Goal: Information Seeking & Learning: Compare options

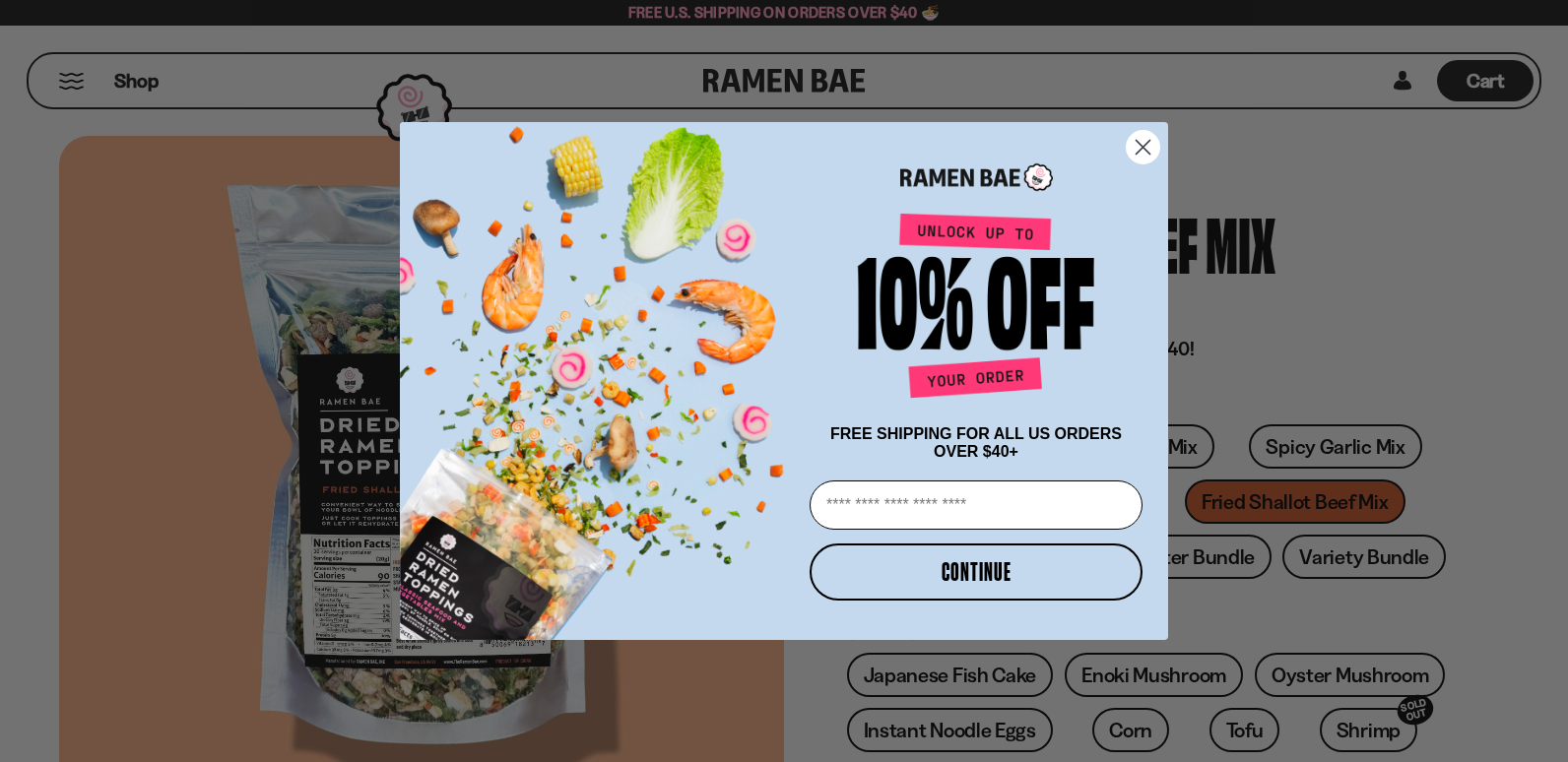
click at [1139, 131] on circle "Close dialog" at bounding box center [1143, 147] width 33 height 33
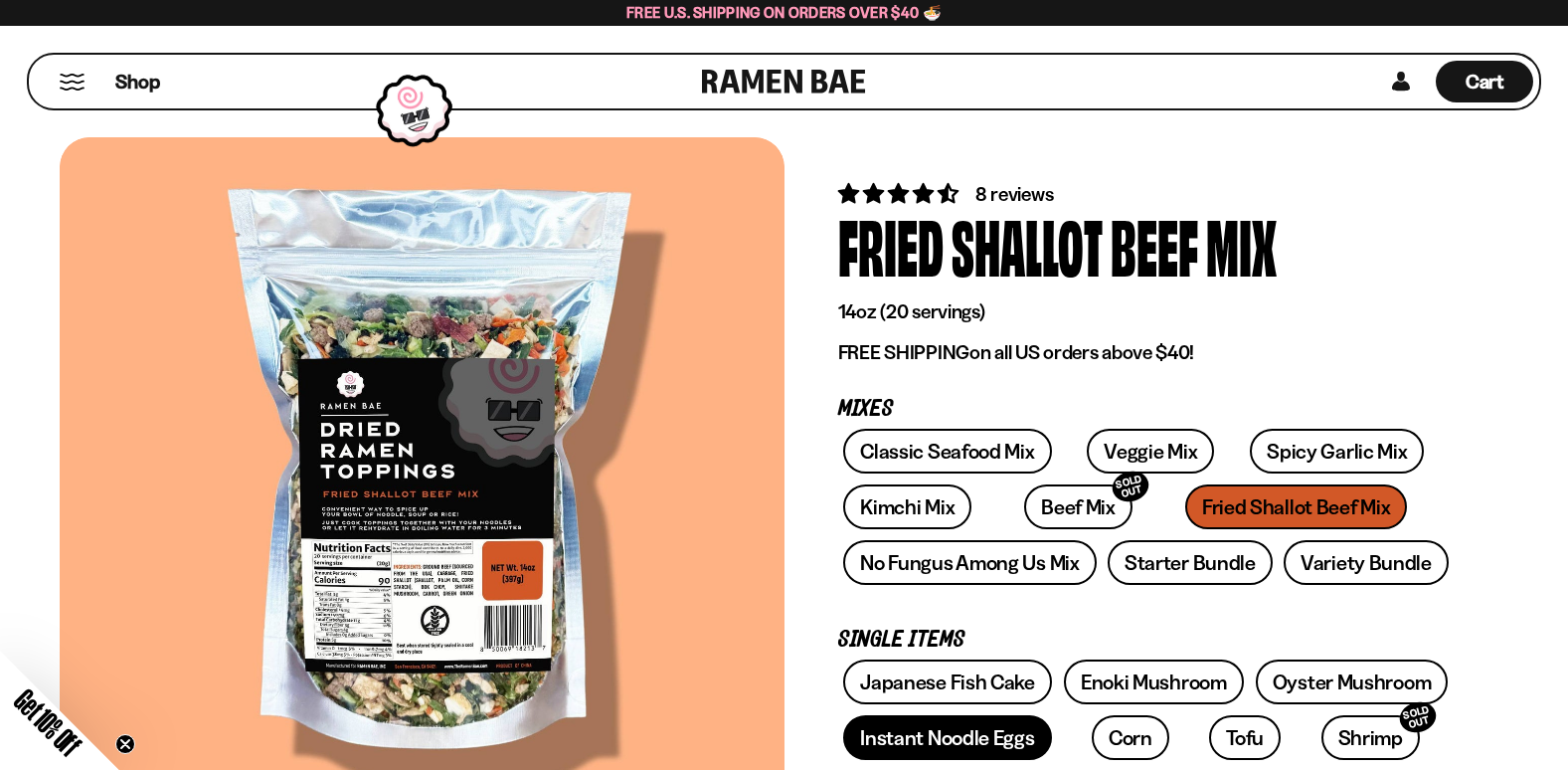
click at [953, 741] on link "Instant Noodle Eggs" at bounding box center [947, 737] width 208 height 45
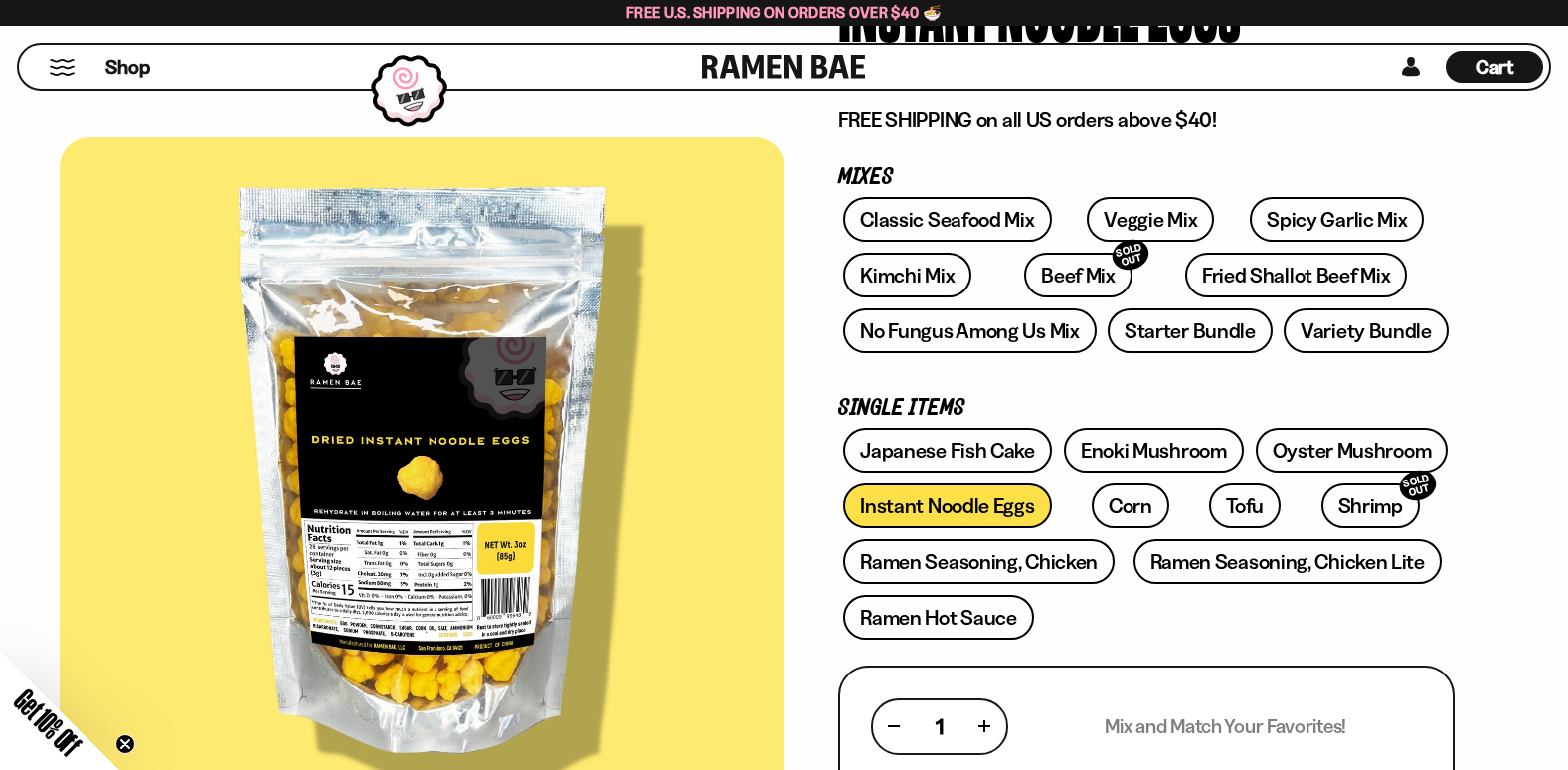
scroll to position [199, 0]
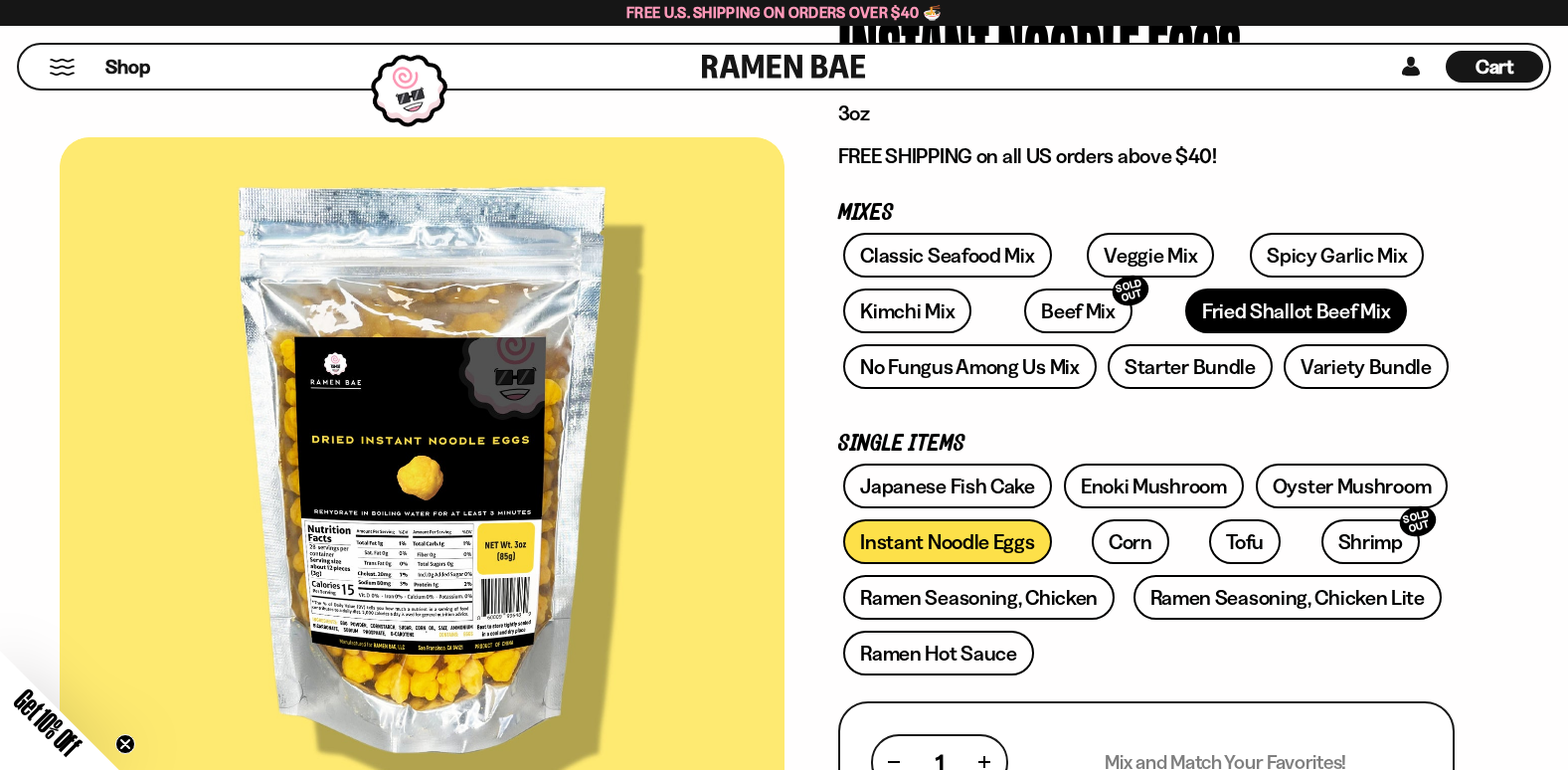
click at [1265, 309] on link "Fried Shallot Beef Mix" at bounding box center [1296, 311] width 222 height 45
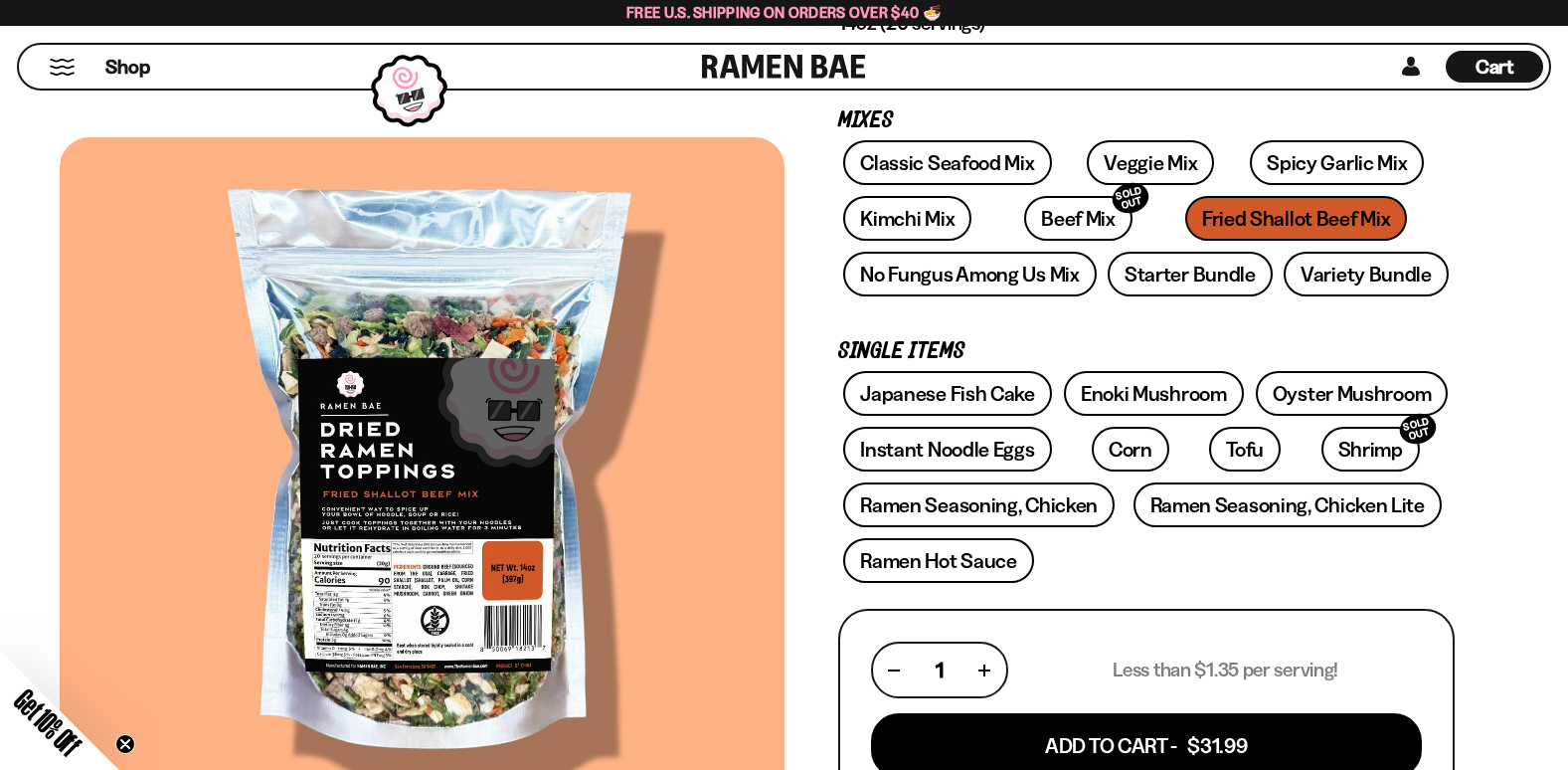
scroll to position [299, 0]
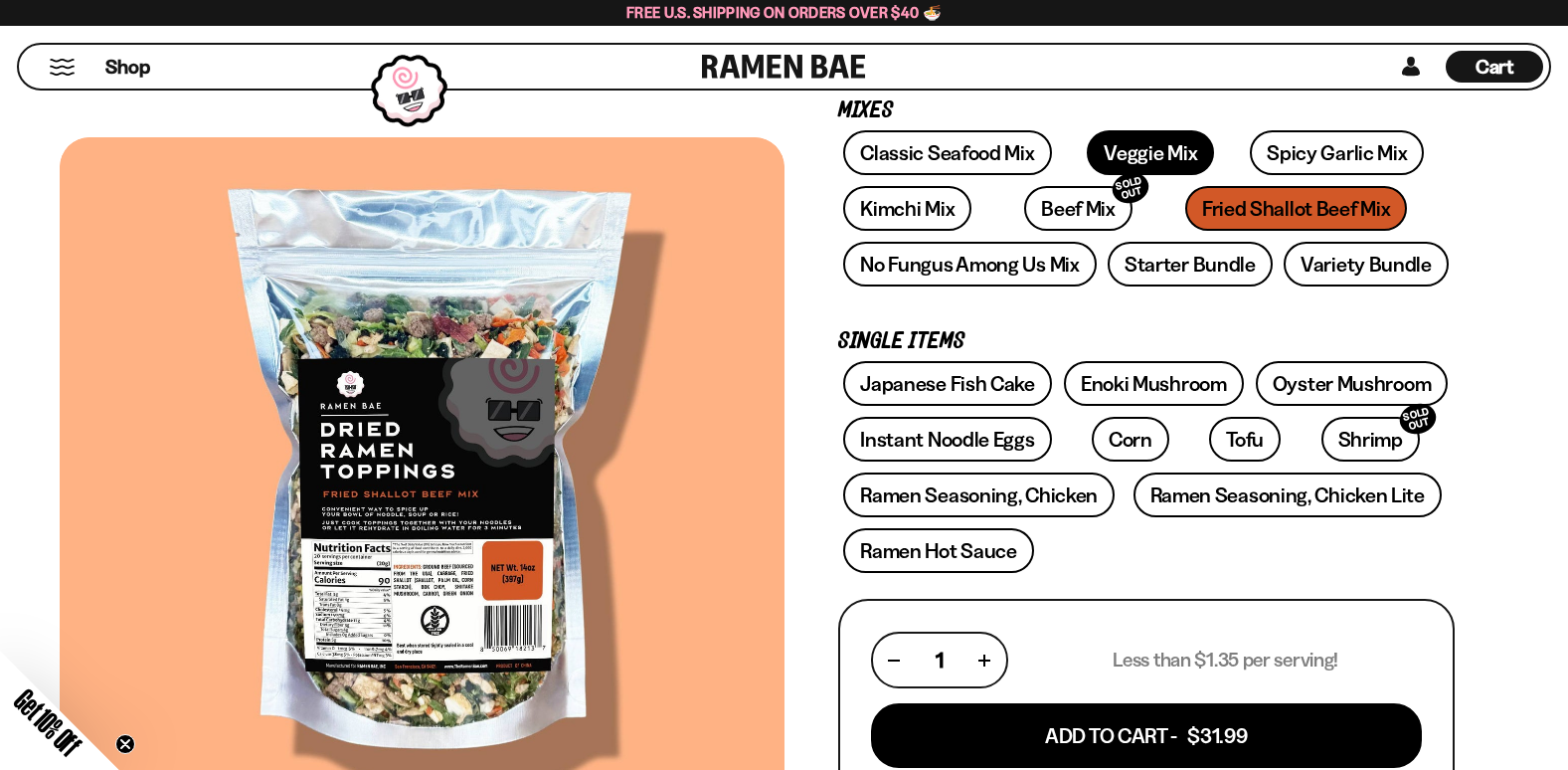
click at [1113, 145] on link "Veggie Mix" at bounding box center [1151, 152] width 127 height 45
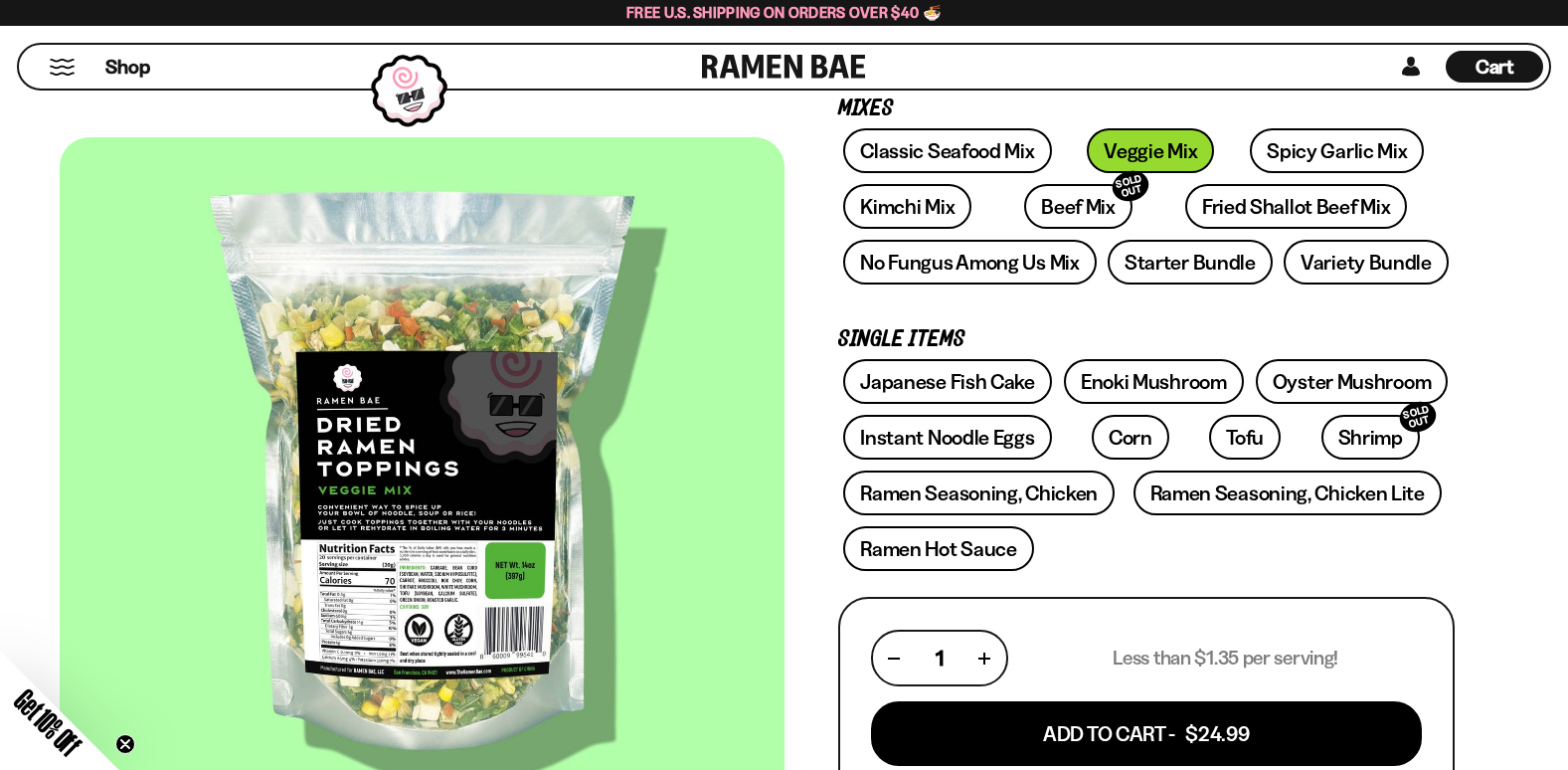
scroll to position [299, 0]
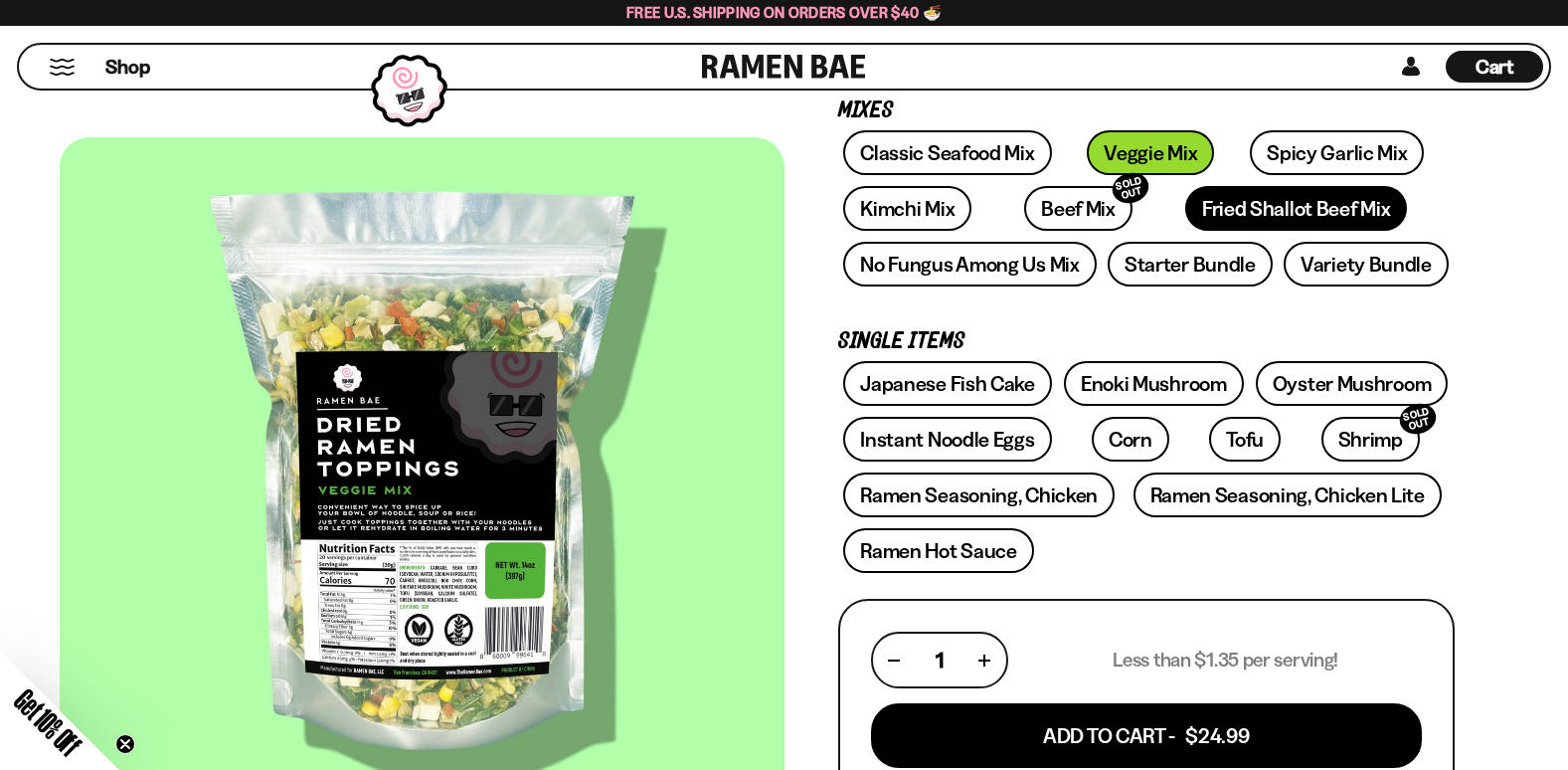
click at [1241, 205] on link "Fried Shallot Beef Mix" at bounding box center [1296, 208] width 222 height 45
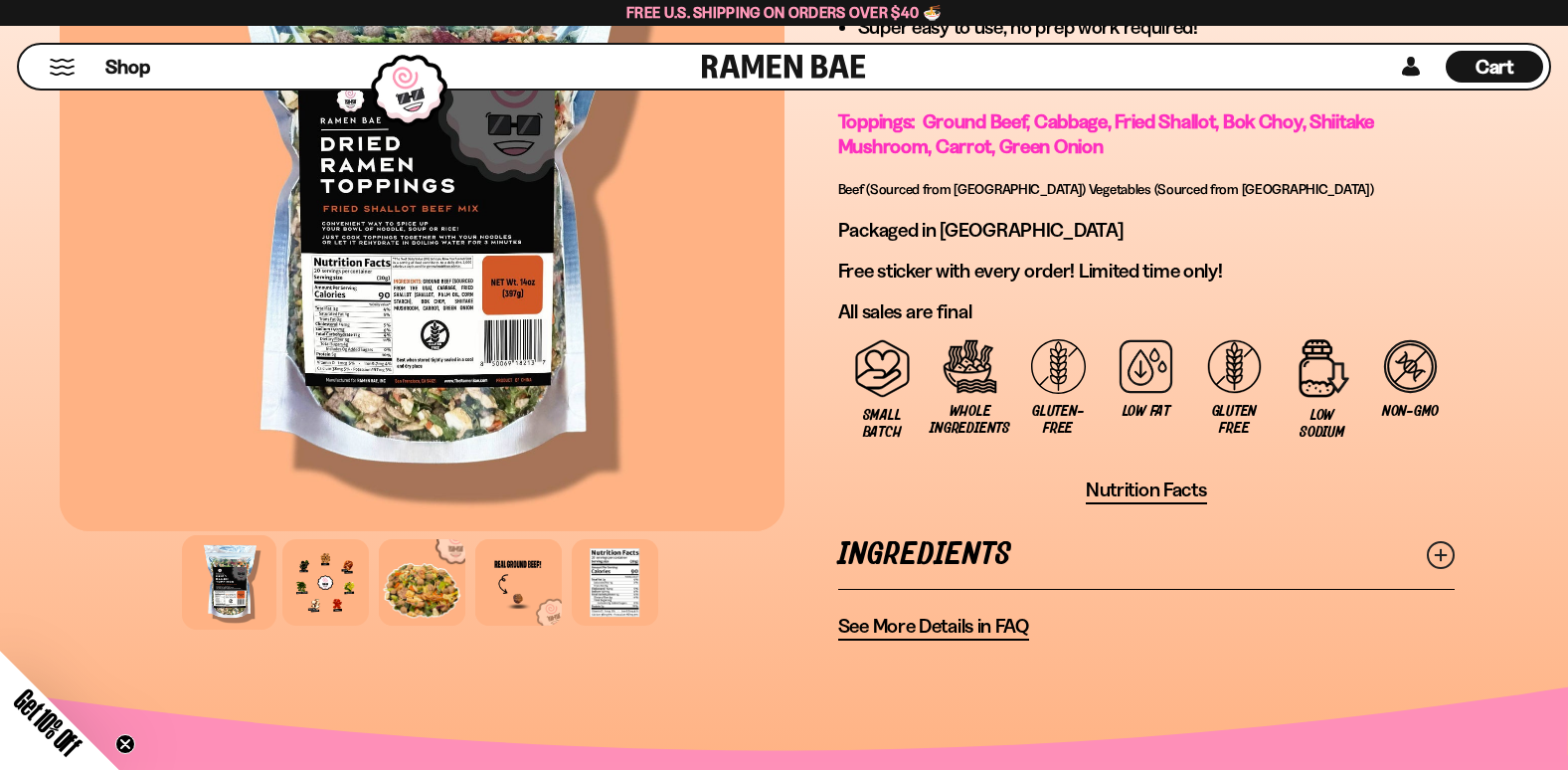
scroll to position [1393, 0]
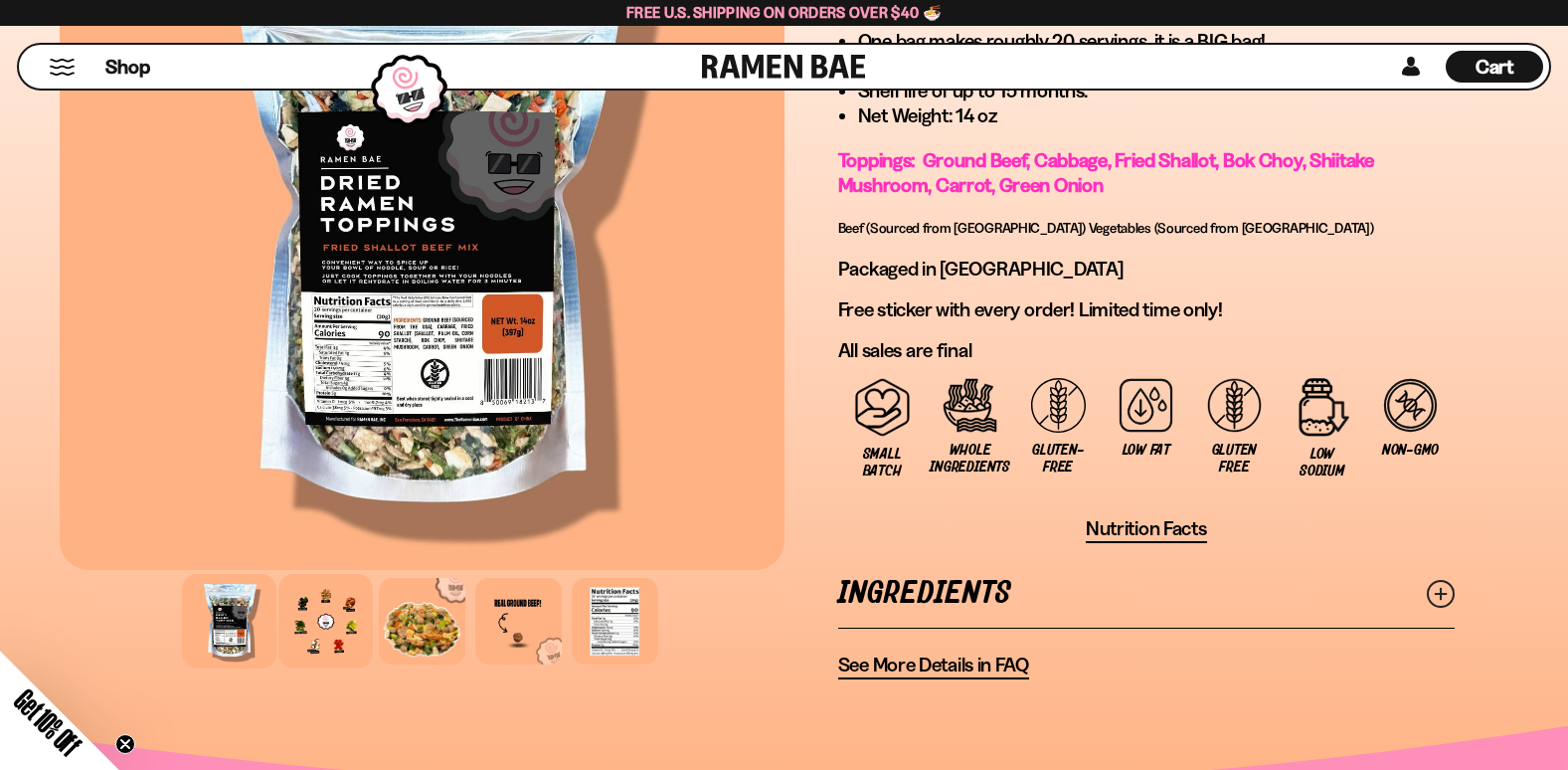
click at [313, 622] on div at bounding box center [326, 621] width 95 height 95
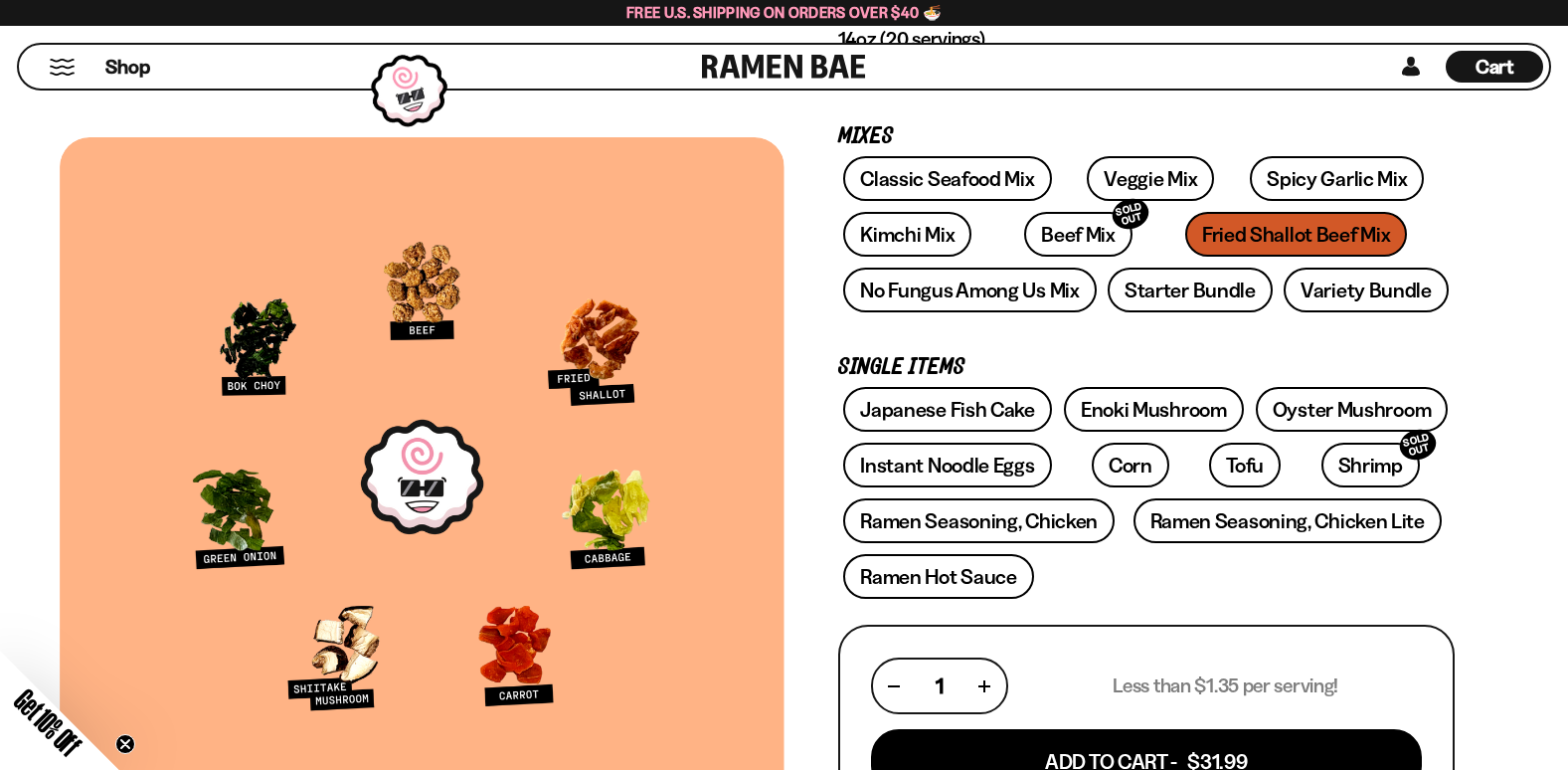
scroll to position [199, 0]
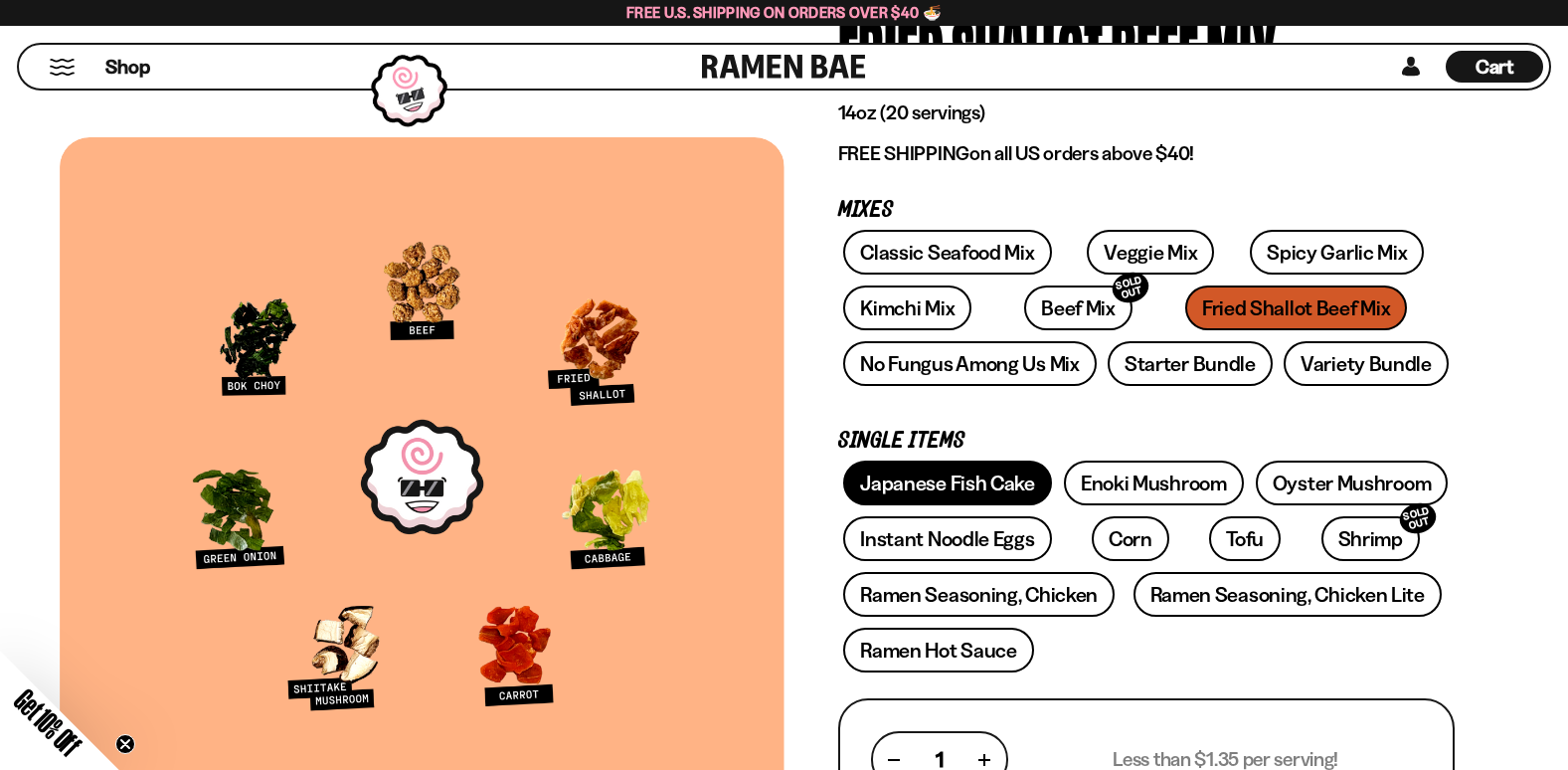
click at [951, 486] on link "Japanese Fish Cake" at bounding box center [948, 482] width 209 height 45
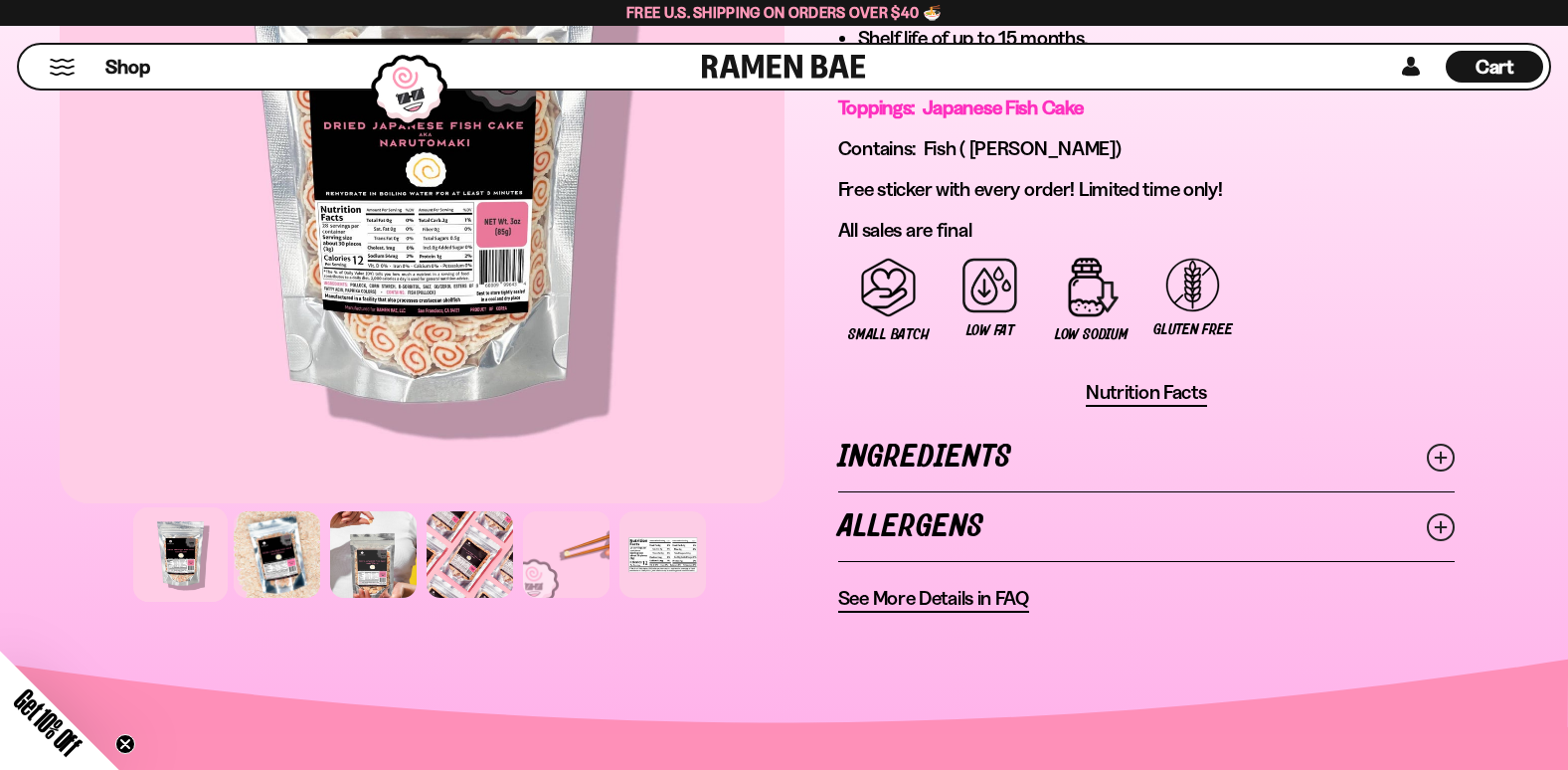
scroll to position [1294, 0]
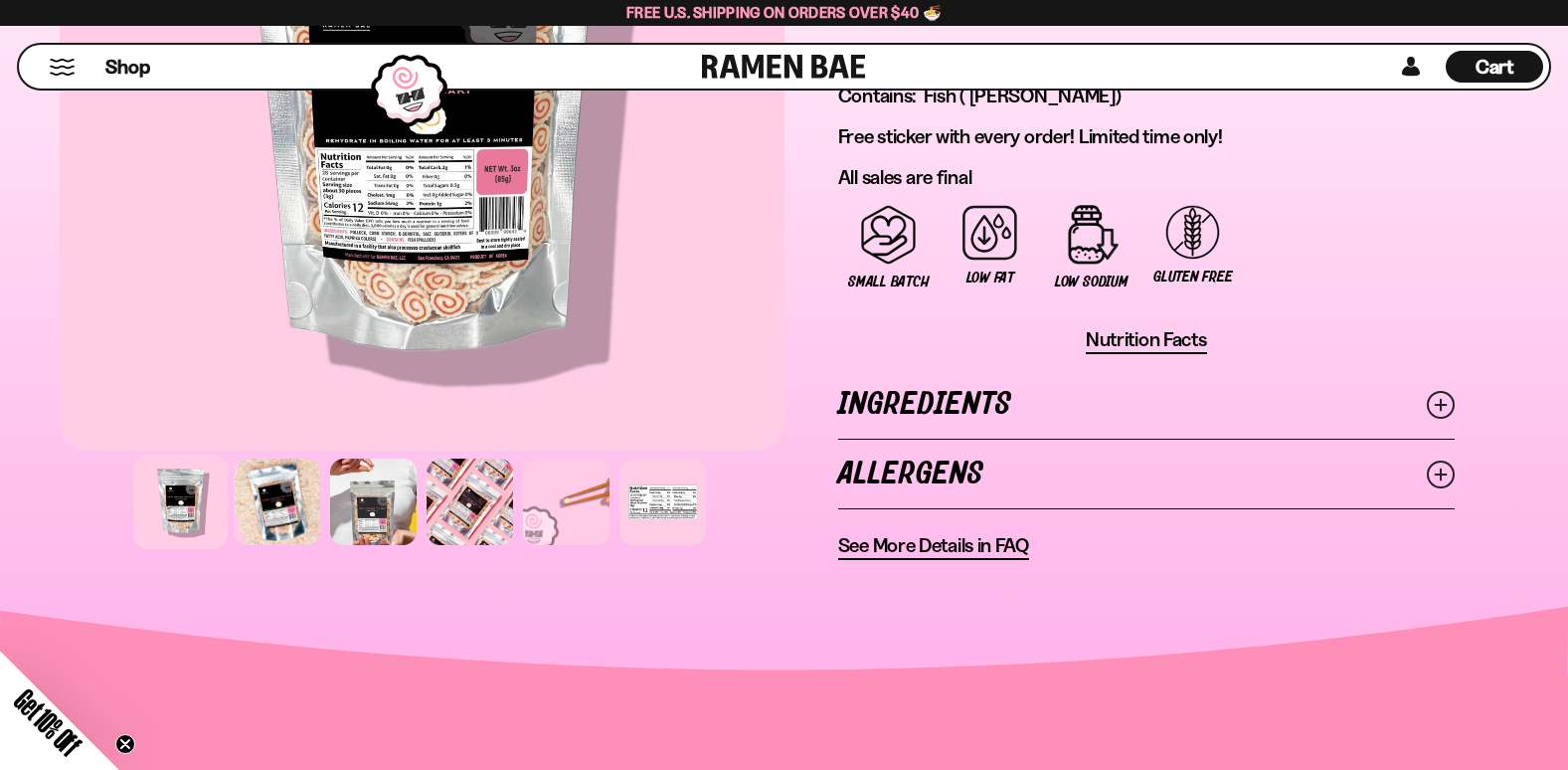
click at [1443, 402] on icon at bounding box center [1441, 405] width 28 height 28
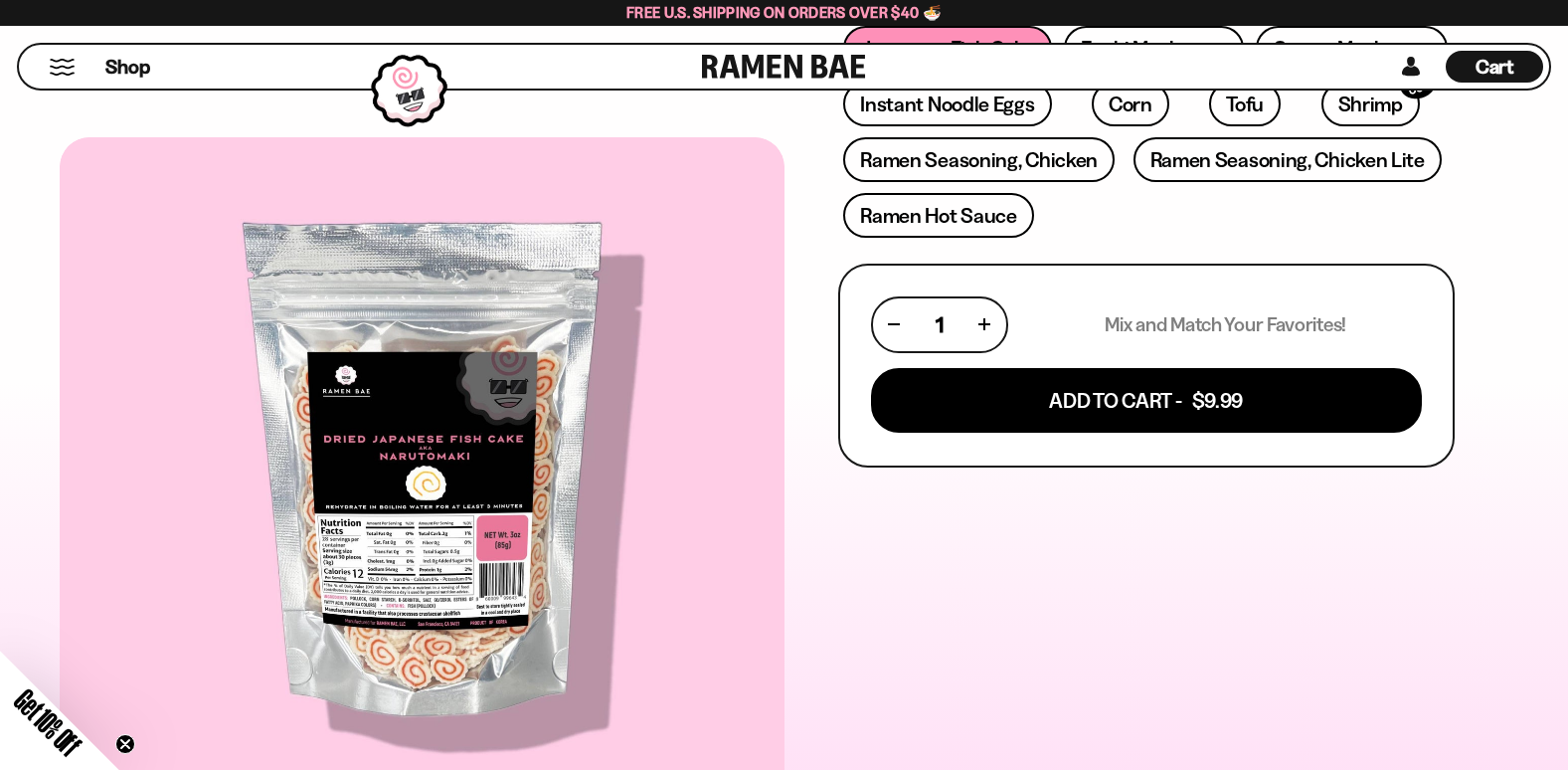
scroll to position [299, 0]
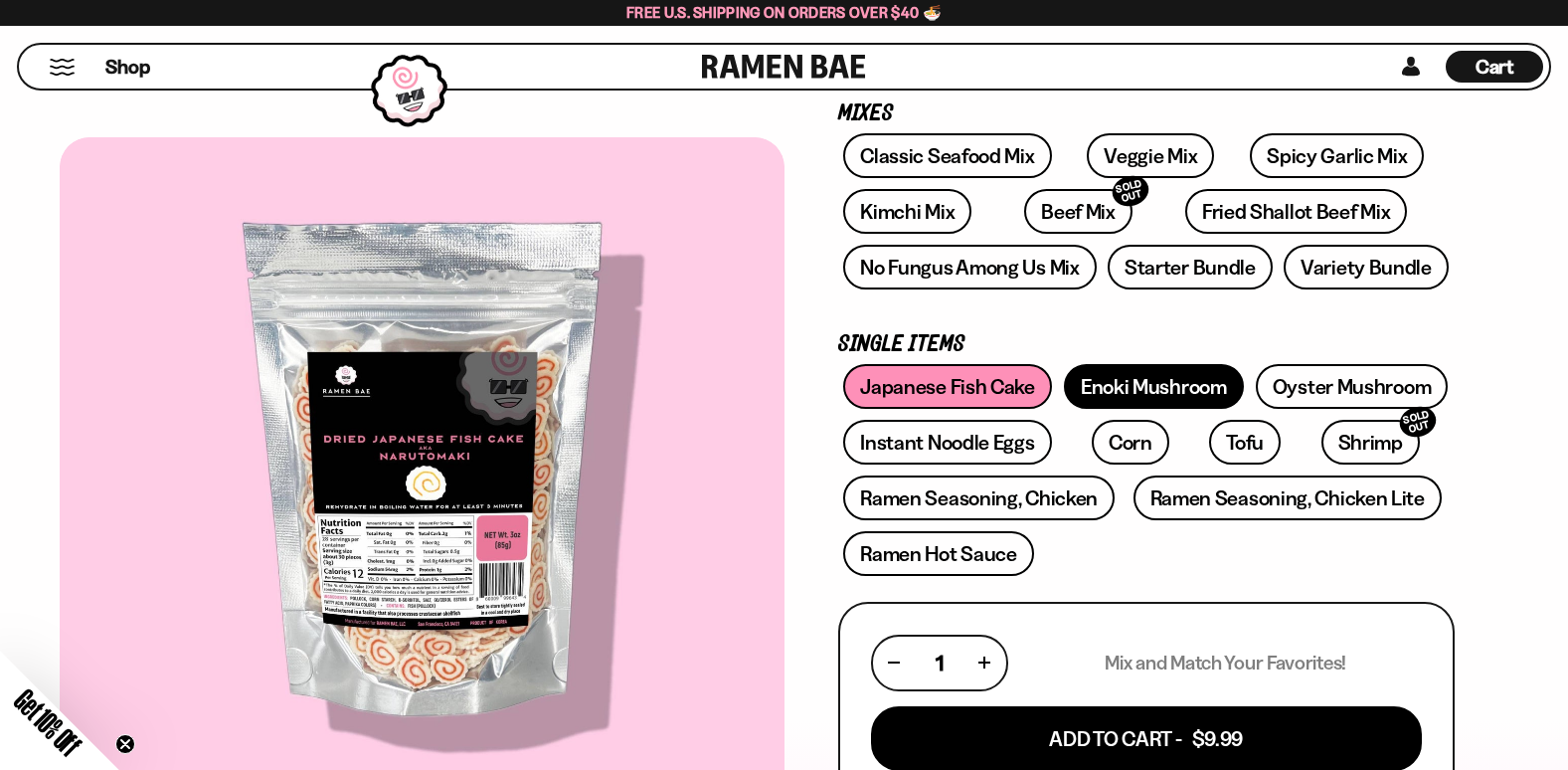
click at [1127, 397] on link "Enoki Mushroom" at bounding box center [1154, 386] width 180 height 45
click at [1126, 397] on link "Enoki Mushroom" at bounding box center [1154, 386] width 180 height 45
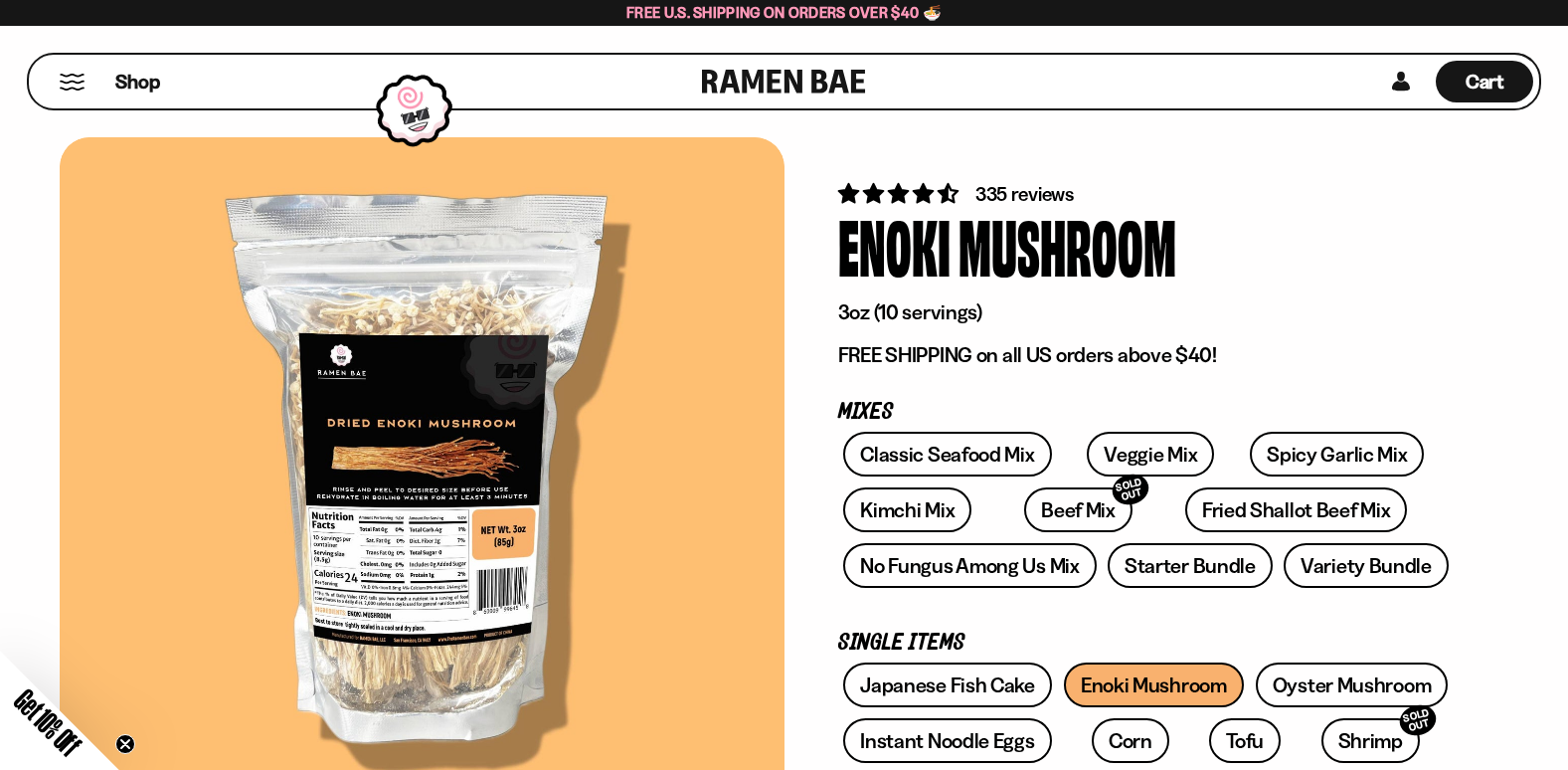
click at [1180, 693] on div "Japanese Fish Cake Enoki Mushroom Oyster Mushroom Instant Noodle Eggs Corn SOLD…" at bounding box center [1146, 774] width 616 height 223
click at [1321, 689] on link "Oyster Mushroom" at bounding box center [1353, 684] width 193 height 45
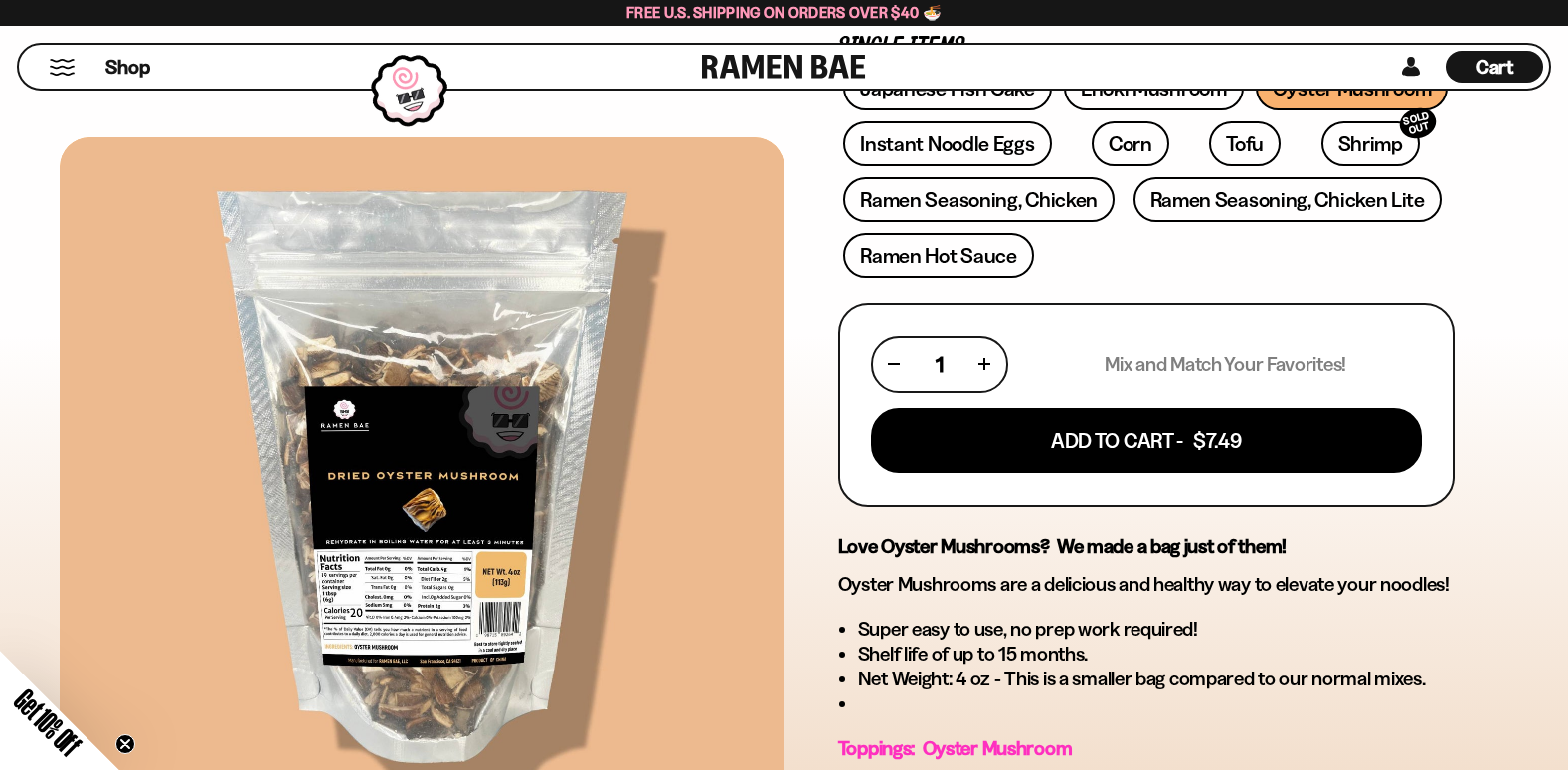
scroll to position [299, 0]
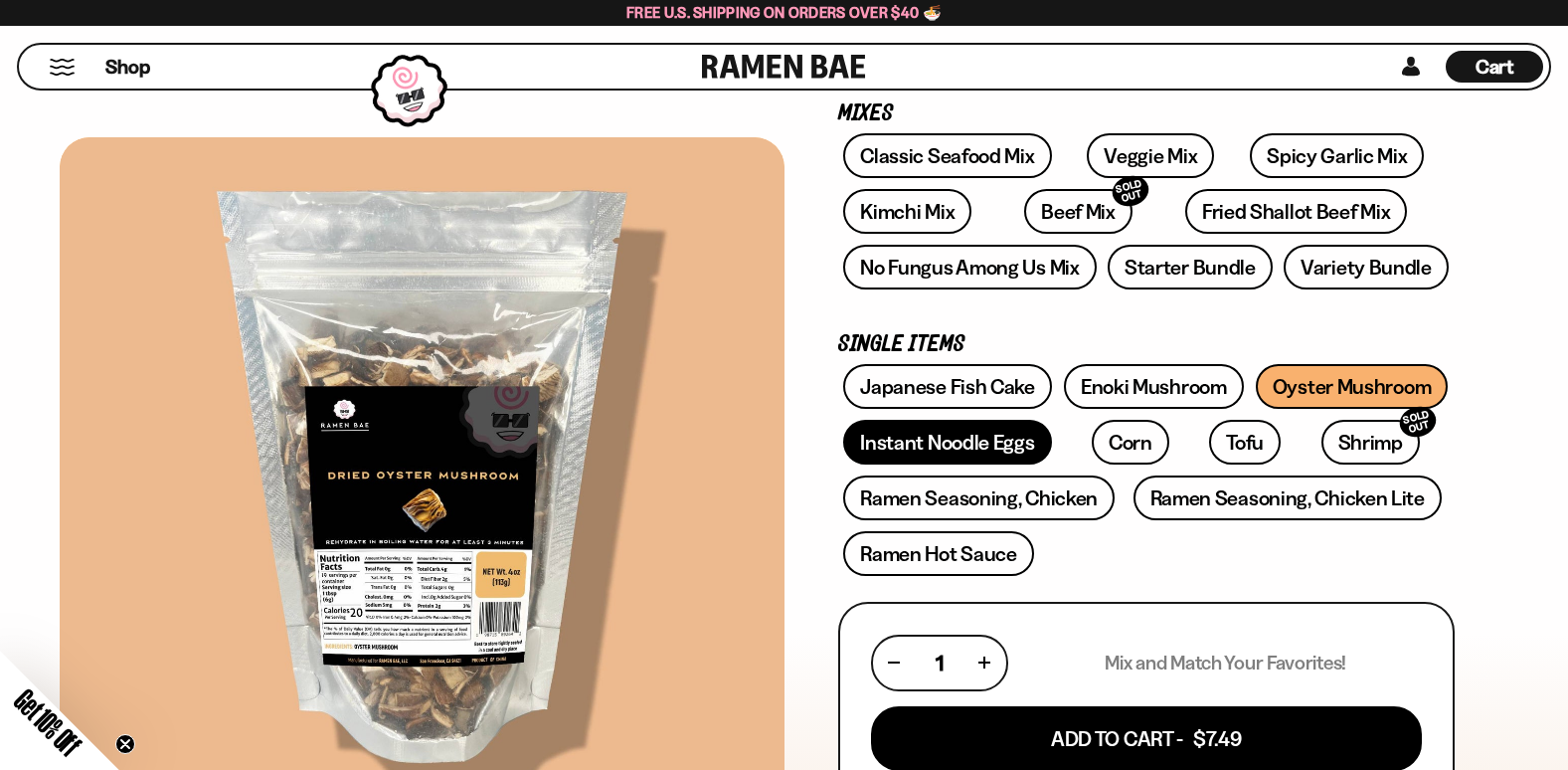
click at [978, 442] on link "Instant Noodle Eggs" at bounding box center [947, 442] width 208 height 45
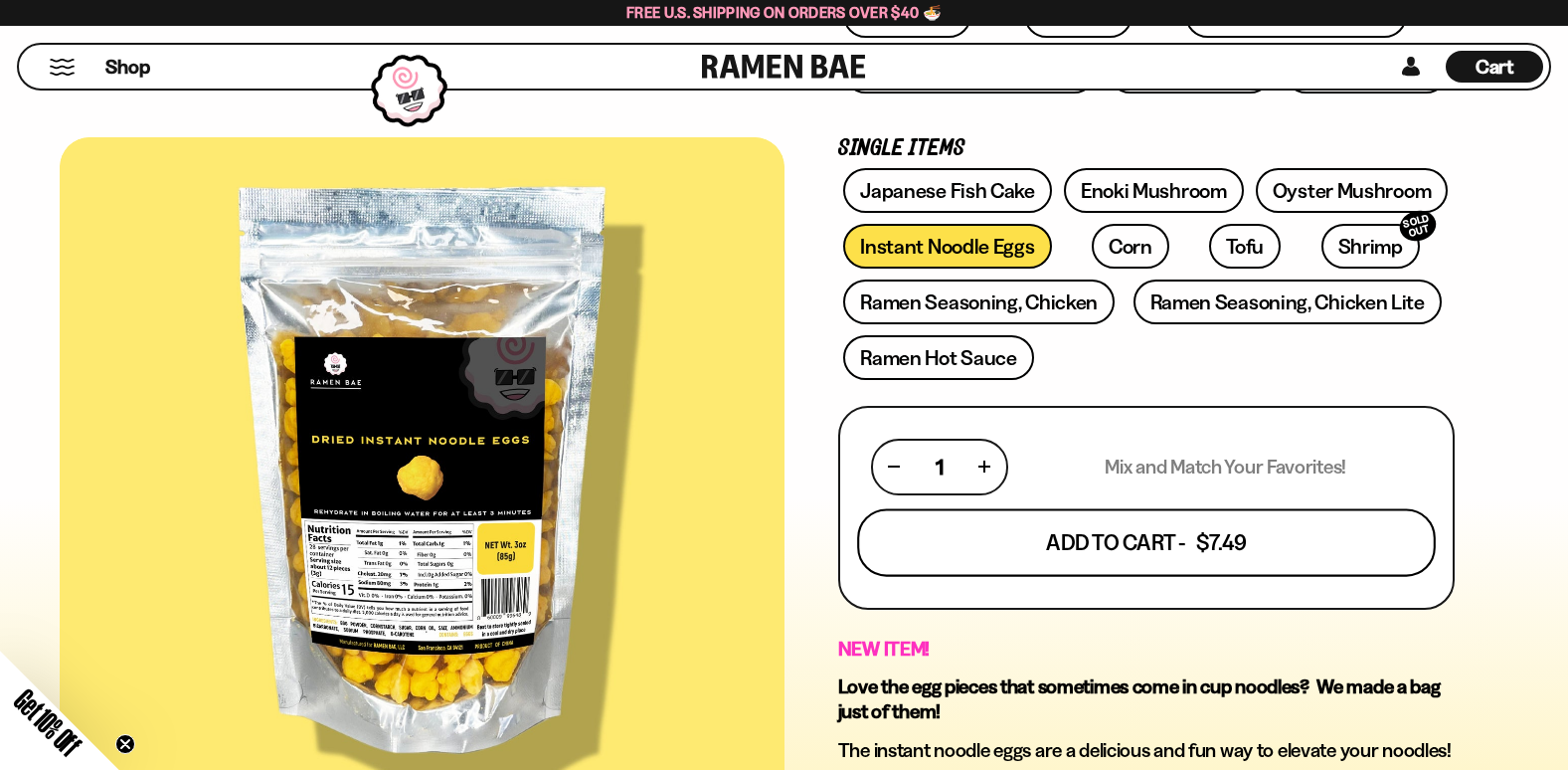
scroll to position [398, 0]
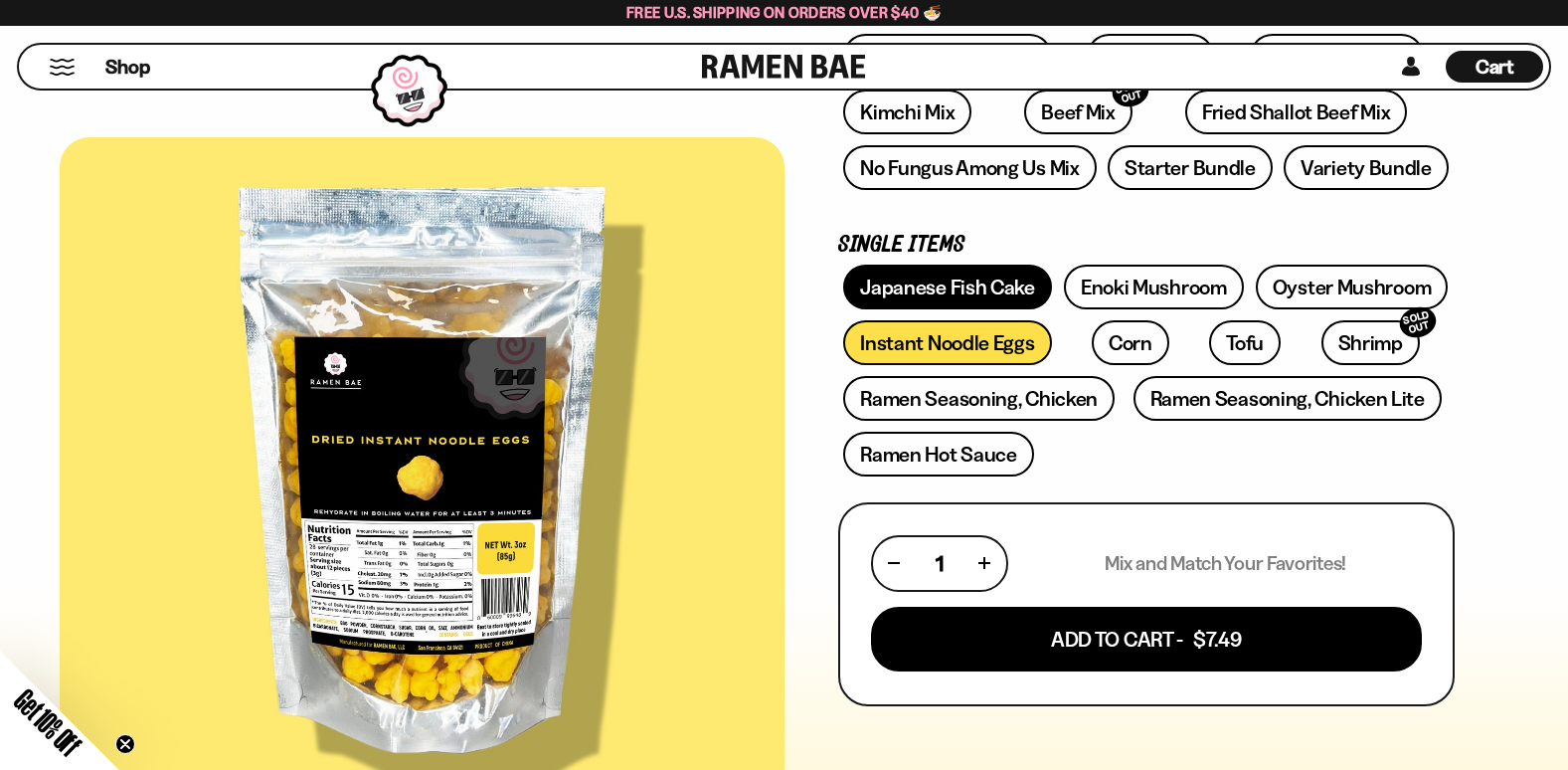
click at [986, 307] on link "Japanese Fish Cake" at bounding box center [948, 287] width 209 height 45
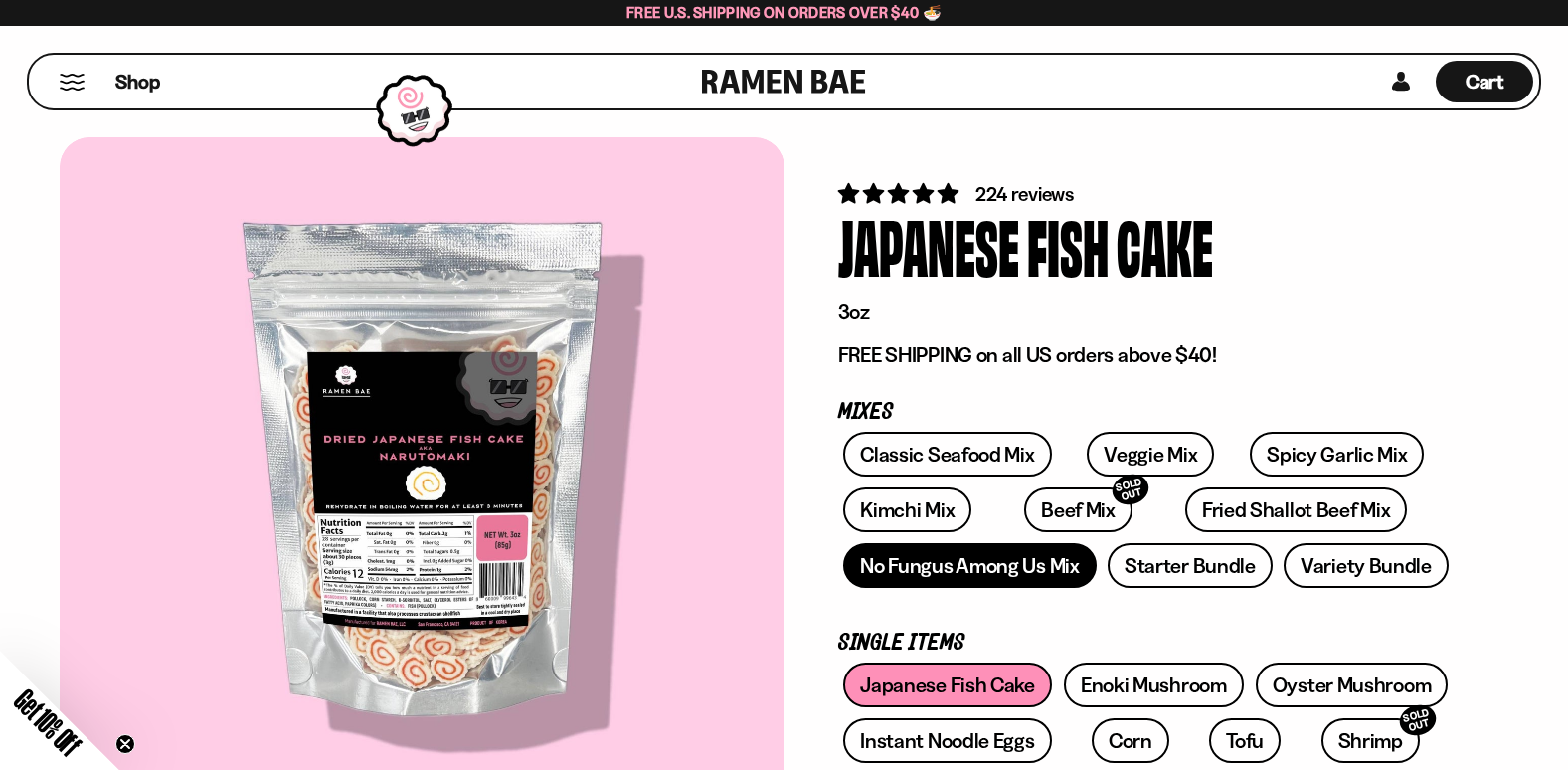
click at [936, 565] on link "No Fungus Among Us Mix" at bounding box center [970, 565] width 253 height 45
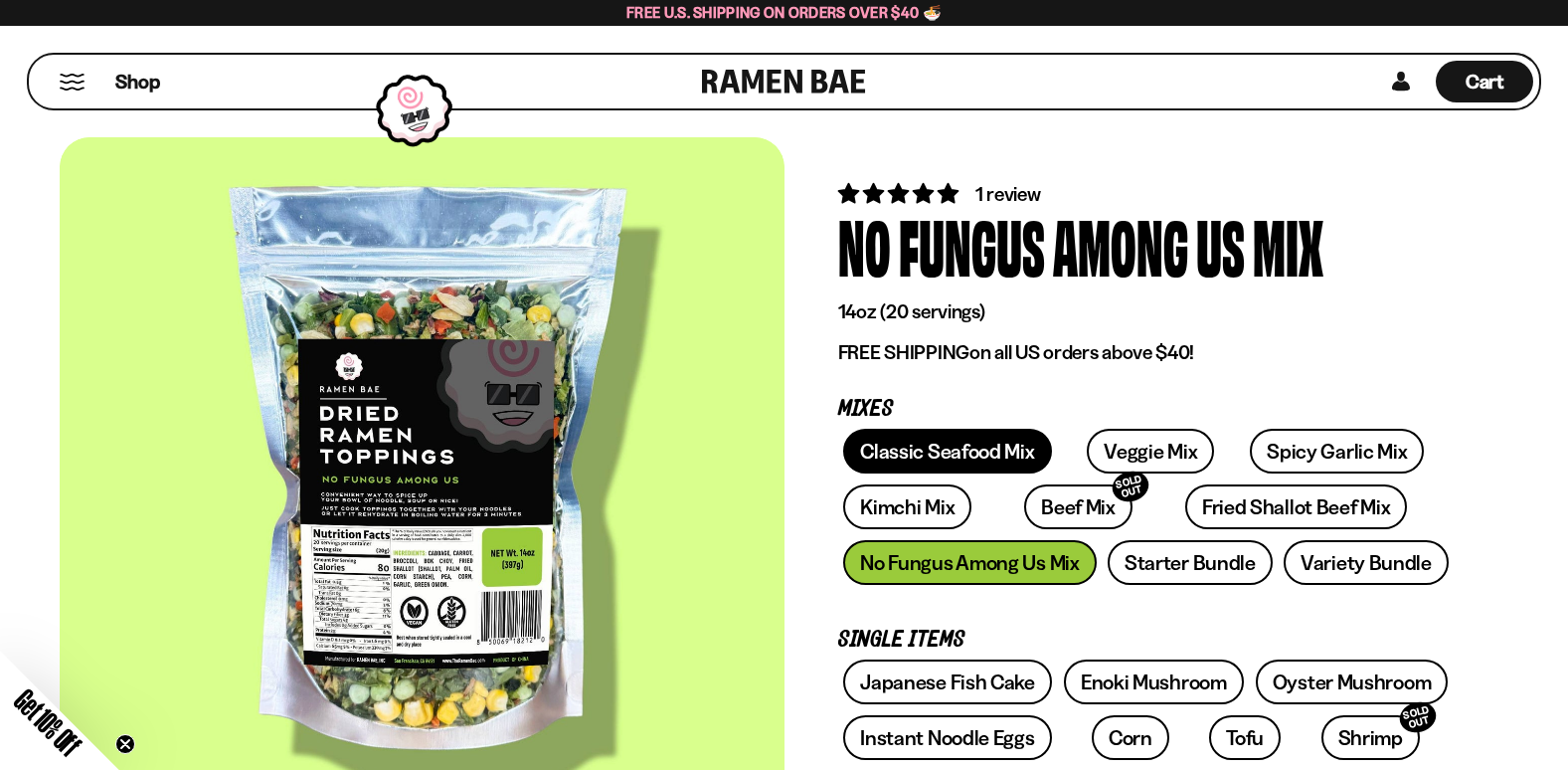
click at [906, 446] on link "Classic Seafood Mix" at bounding box center [947, 451] width 208 height 45
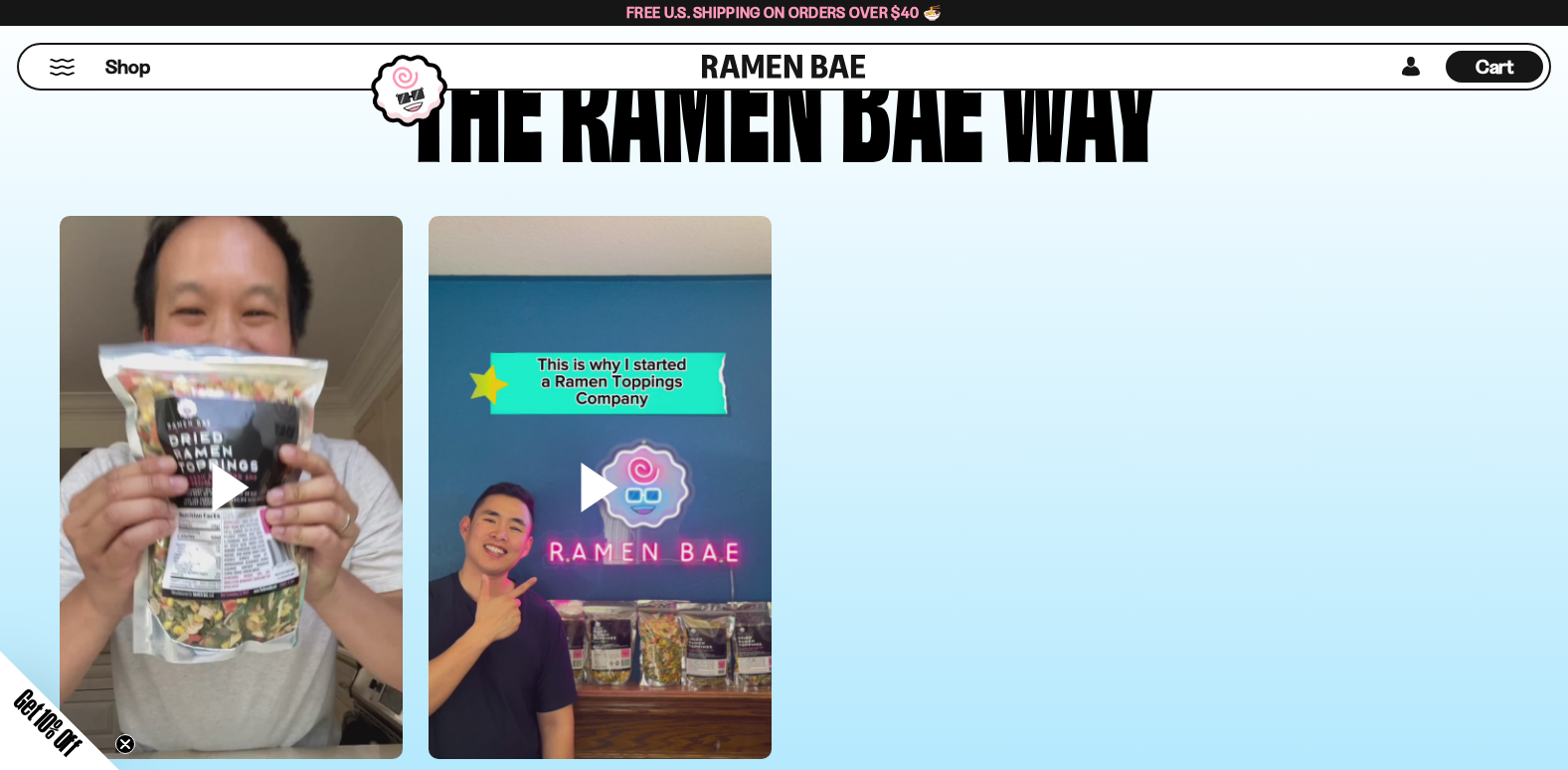
scroll to position [5671, 0]
